Goal: Check status: Check status

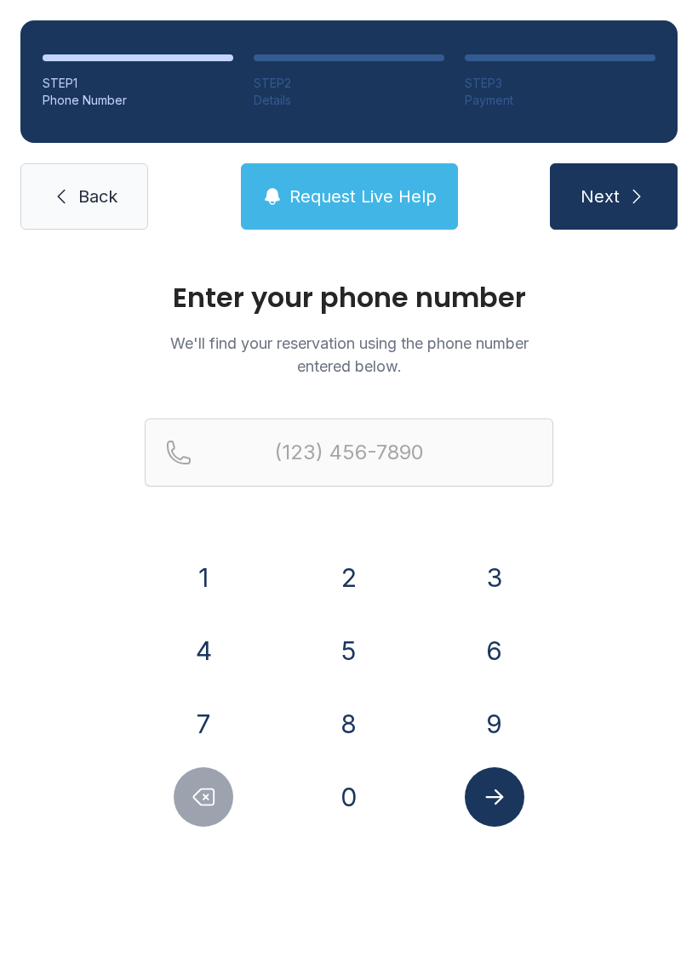
click at [504, 631] on button "6" at bounding box center [494, 651] width 60 height 60
click at [207, 567] on button "1" at bounding box center [204, 578] width 60 height 60
click at [493, 730] on button "9" at bounding box center [494, 724] width 60 height 60
click at [216, 658] on button "4" at bounding box center [204, 651] width 60 height 60
click at [348, 638] on button "5" at bounding box center [349, 651] width 60 height 60
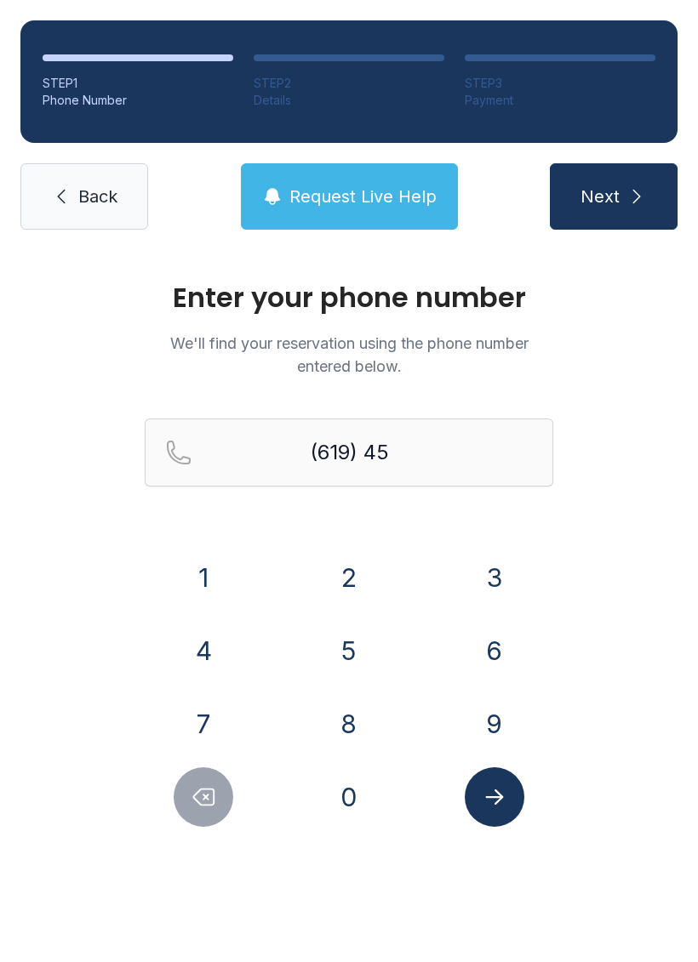
click at [328, 736] on button "8" at bounding box center [349, 724] width 60 height 60
click at [342, 567] on button "2" at bounding box center [349, 578] width 60 height 60
click at [494, 740] on button "9" at bounding box center [494, 724] width 60 height 60
click at [201, 727] on button "7" at bounding box center [204, 724] width 60 height 60
click at [341, 584] on button "2" at bounding box center [349, 578] width 60 height 60
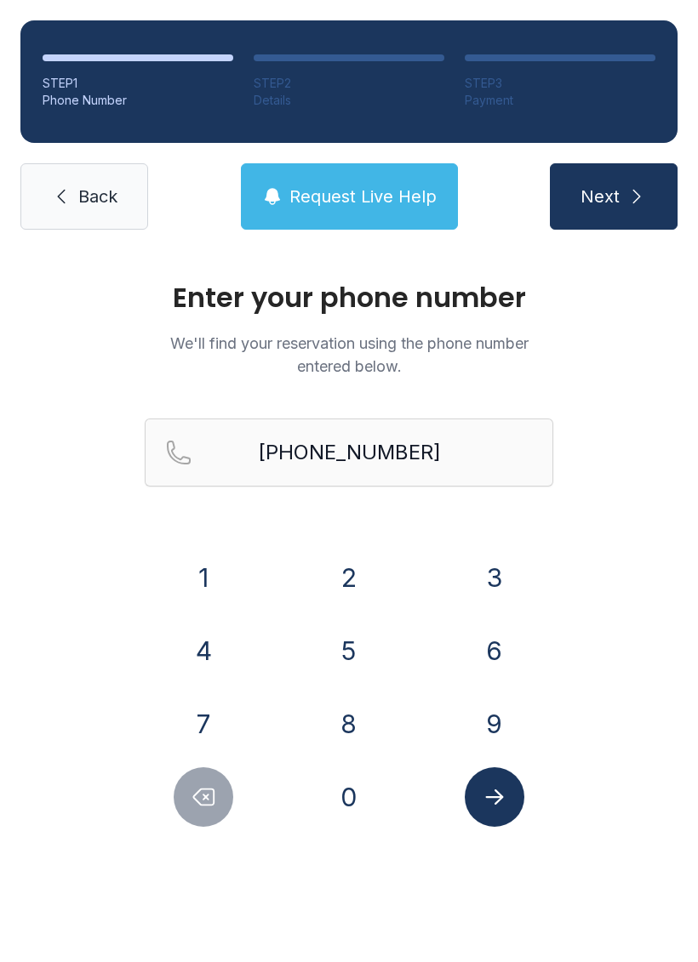
click at [484, 807] on icon "Submit lookup form" at bounding box center [495, 797] width 26 height 26
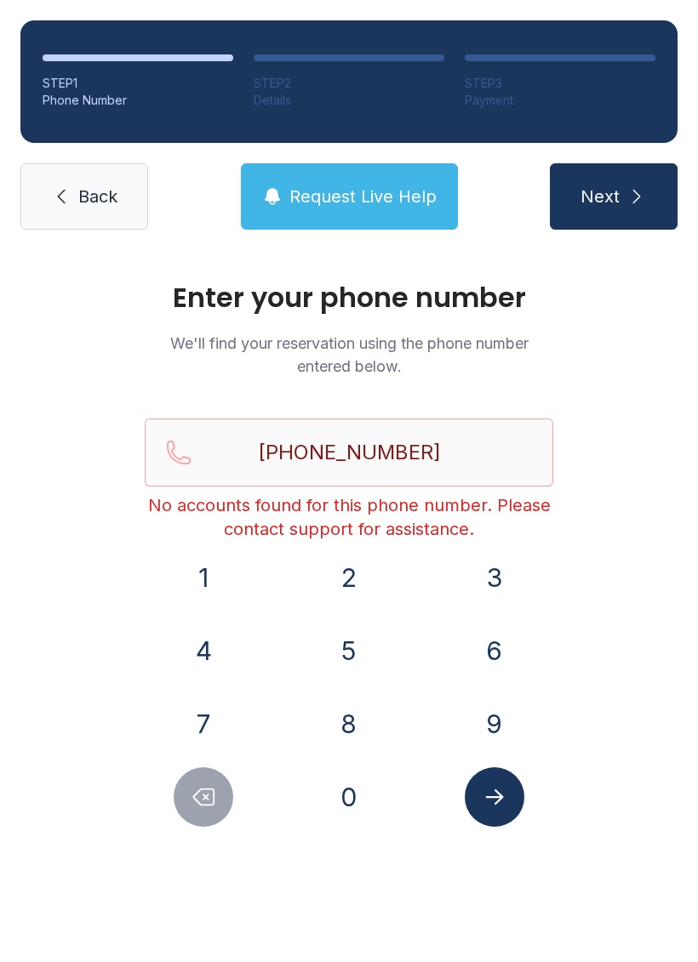
click at [208, 796] on icon "Delete number" at bounding box center [204, 797] width 20 height 16
type input "(619) 458-297"
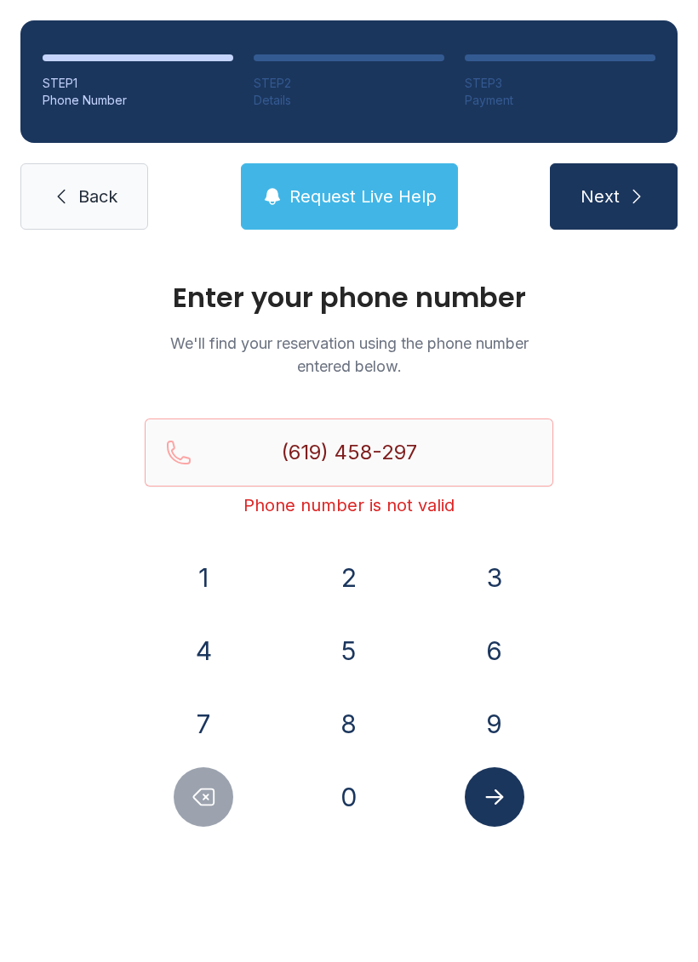
click at [88, 206] on span "Back" at bounding box center [97, 197] width 39 height 24
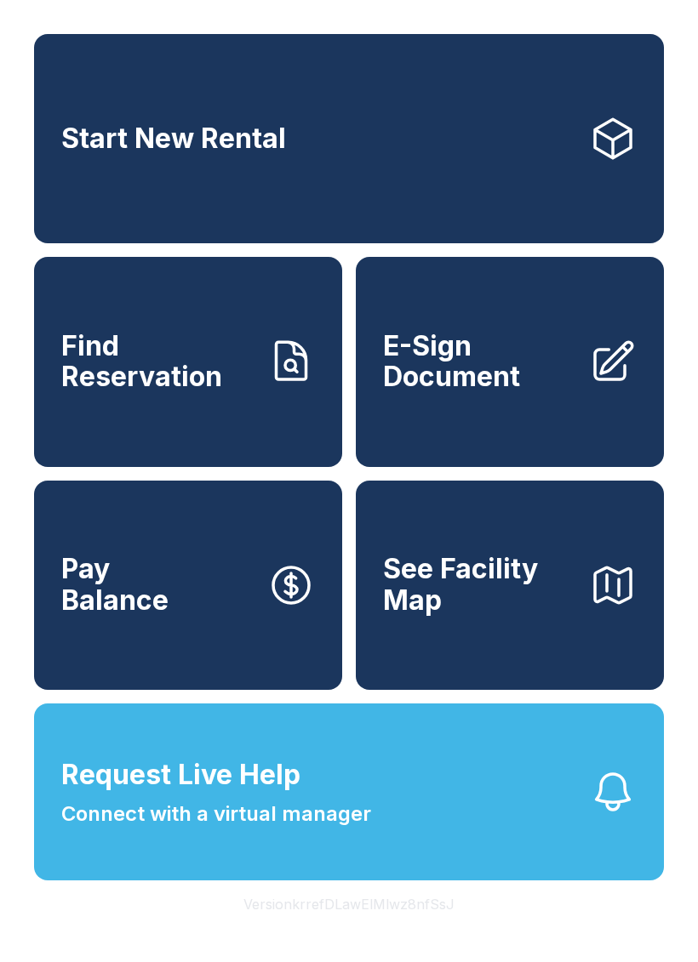
click at [223, 393] on span "Find Reservation" at bounding box center [157, 362] width 192 height 62
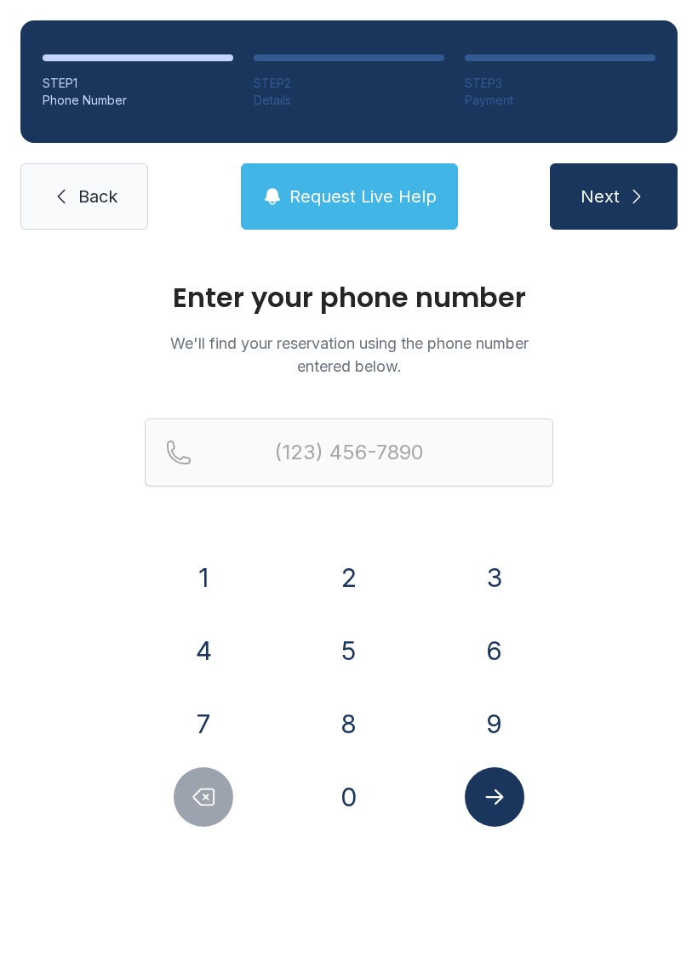
click at [493, 653] on button "6" at bounding box center [494, 651] width 60 height 60
click at [207, 590] on button "1" at bounding box center [204, 578] width 60 height 60
click at [492, 726] on button "9" at bounding box center [494, 724] width 60 height 60
click at [214, 650] on button "4" at bounding box center [204, 651] width 60 height 60
click at [354, 659] on button "5" at bounding box center [349, 651] width 60 height 60
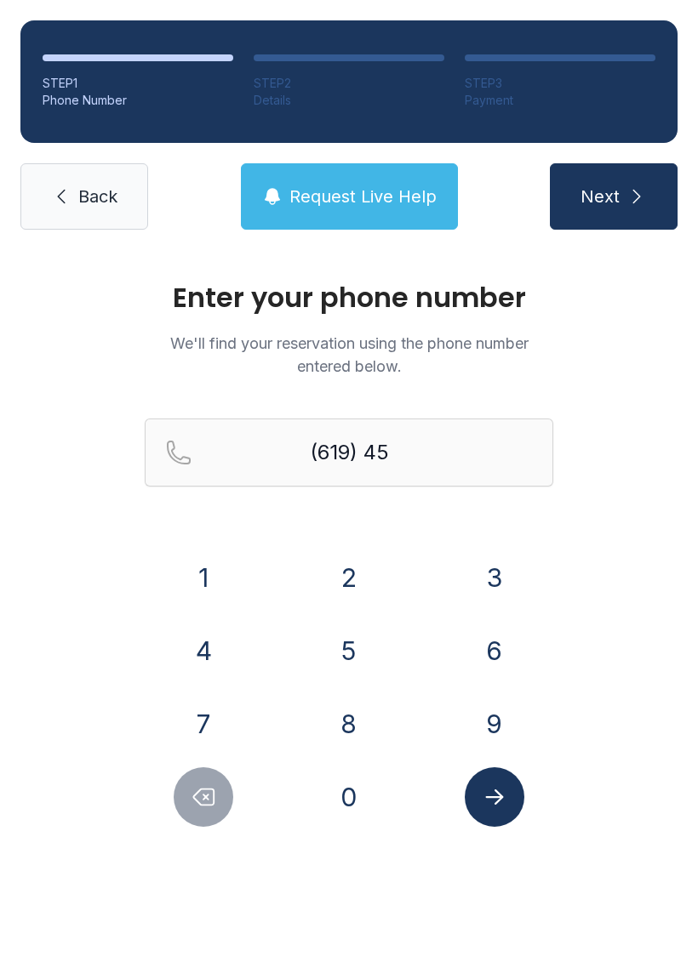
click at [369, 556] on button "2" at bounding box center [349, 578] width 60 height 60
click at [489, 730] on button "9" at bounding box center [494, 724] width 60 height 60
click at [206, 727] on button "7" at bounding box center [204, 724] width 60 height 60
click at [352, 589] on button "2" at bounding box center [349, 578] width 60 height 60
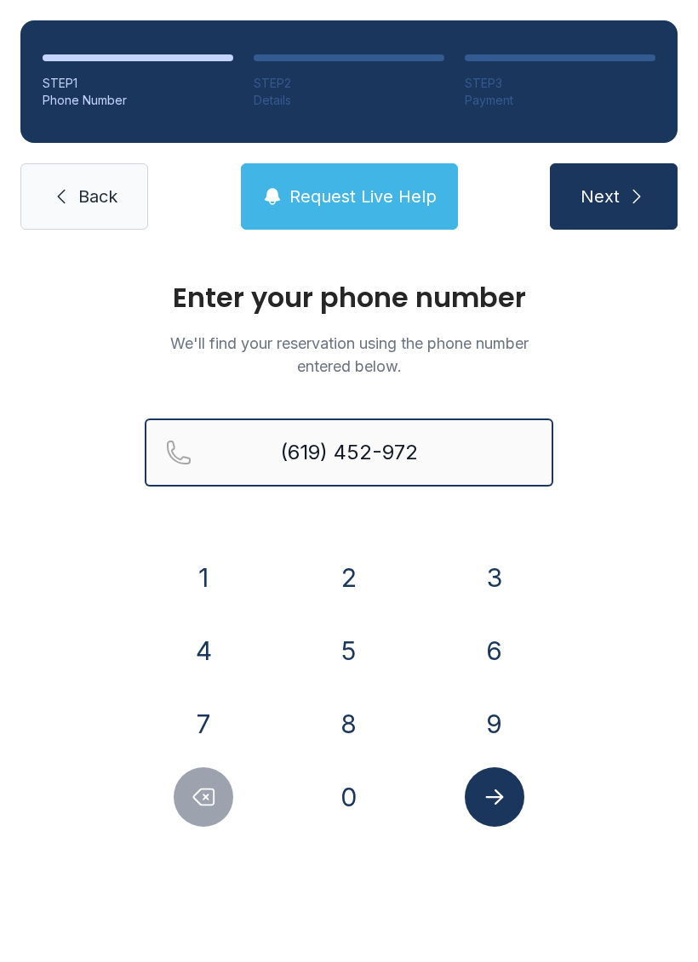
click at [379, 453] on input "(619) 452-972" at bounding box center [349, 453] width 408 height 68
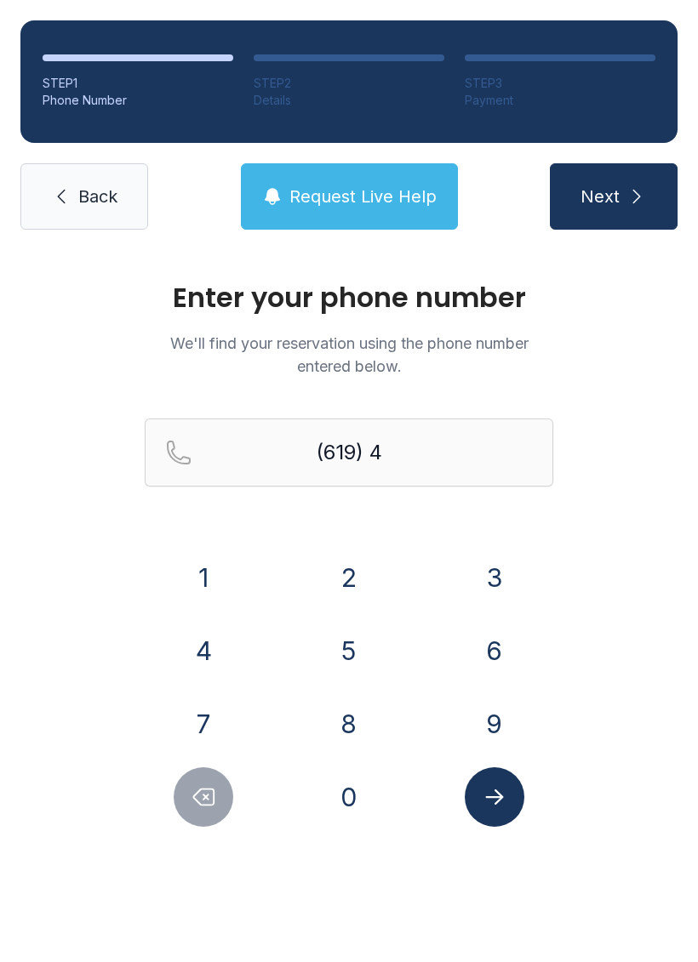
click at [608, 616] on div "Enter your phone number We'll find your reservation using the phone number ente…" at bounding box center [349, 572] width 698 height 645
click at [343, 638] on button "5" at bounding box center [349, 651] width 60 height 60
click at [352, 712] on button "8" at bounding box center [349, 724] width 60 height 60
click at [348, 571] on button "2" at bounding box center [349, 578] width 60 height 60
click at [503, 727] on button "9" at bounding box center [494, 724] width 60 height 60
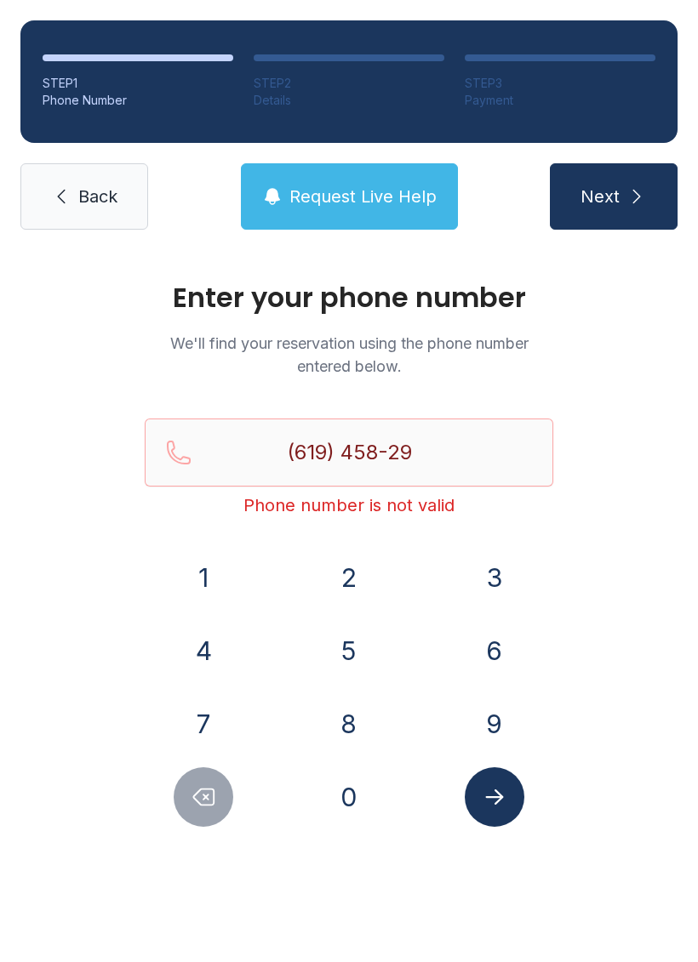
click at [211, 699] on button "7" at bounding box center [204, 724] width 60 height 60
click at [363, 569] on button "2" at bounding box center [349, 578] width 60 height 60
type input "[PHONE_NUMBER]"
click at [489, 801] on icon "Submit lookup form" at bounding box center [495, 797] width 26 height 26
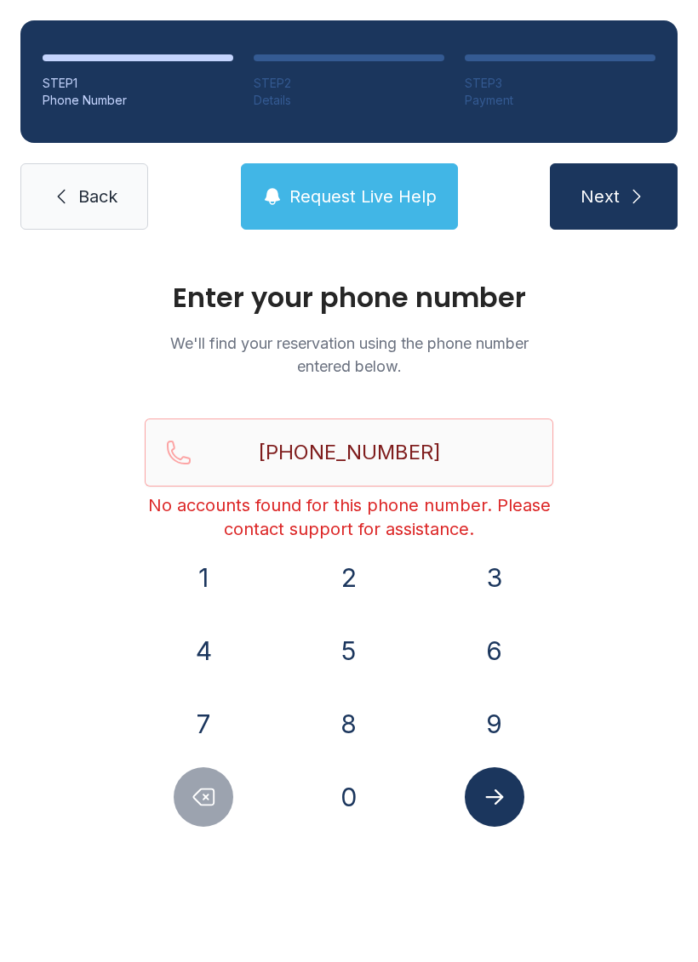
click at [332, 191] on span "Request Live Help" at bounding box center [362, 197] width 147 height 24
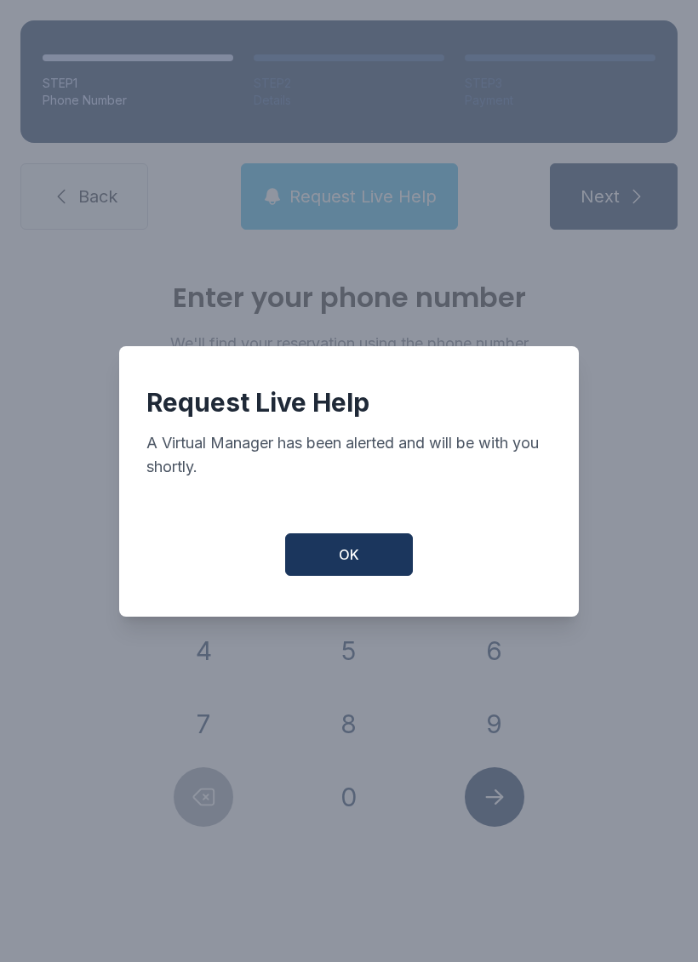
click at [375, 533] on div "Request Live Help A Virtual Manager has been alerted and will be with you short…" at bounding box center [348, 481] width 459 height 271
click at [356, 558] on span "OK" at bounding box center [349, 554] width 20 height 20
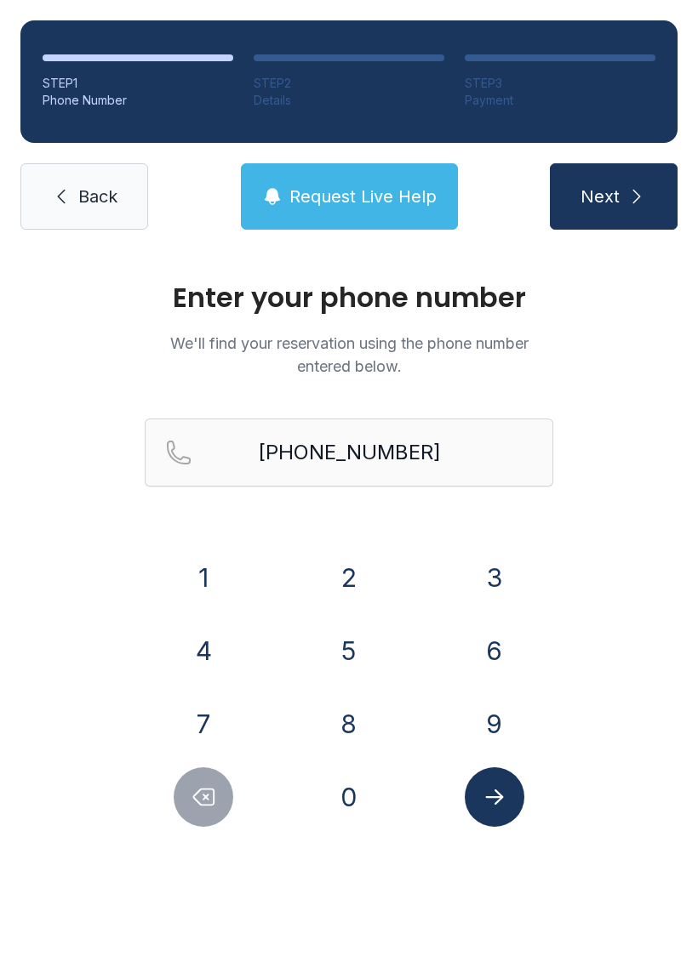
click at [317, 193] on span "Request Live Help" at bounding box center [362, 197] width 147 height 24
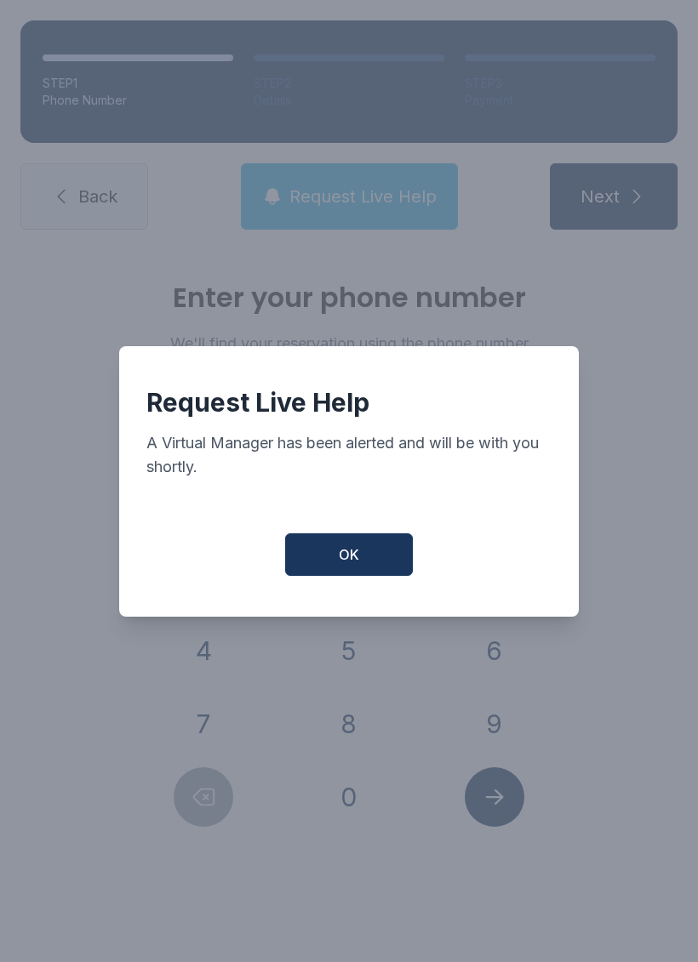
click at [334, 563] on button "OK" at bounding box center [349, 554] width 128 height 43
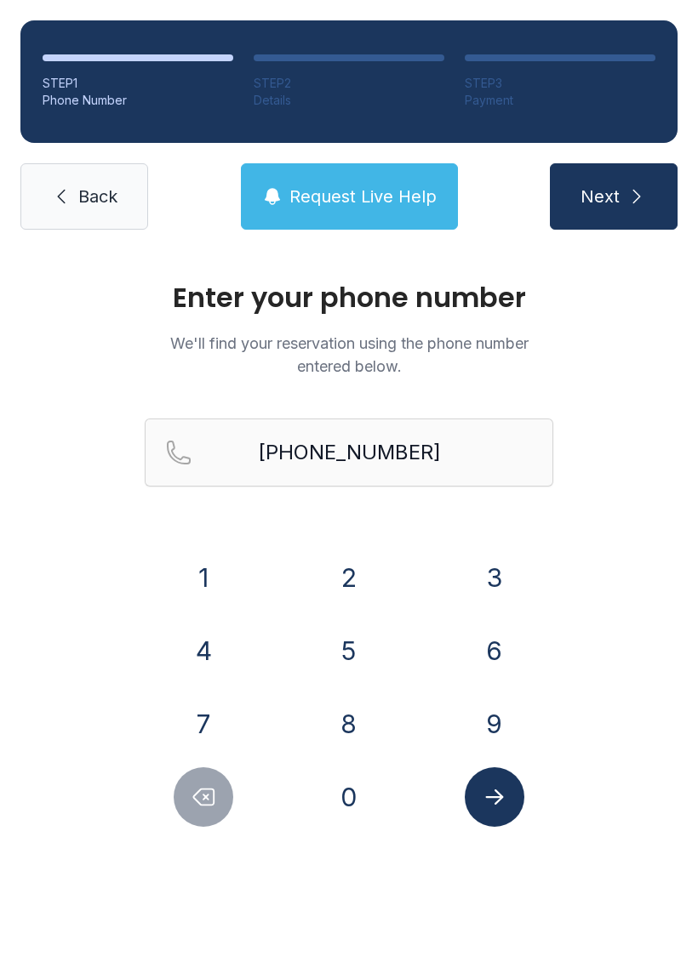
click at [491, 793] on icon "Submit lookup form" at bounding box center [495, 797] width 26 height 26
